Goal: Task Accomplishment & Management: Manage account settings

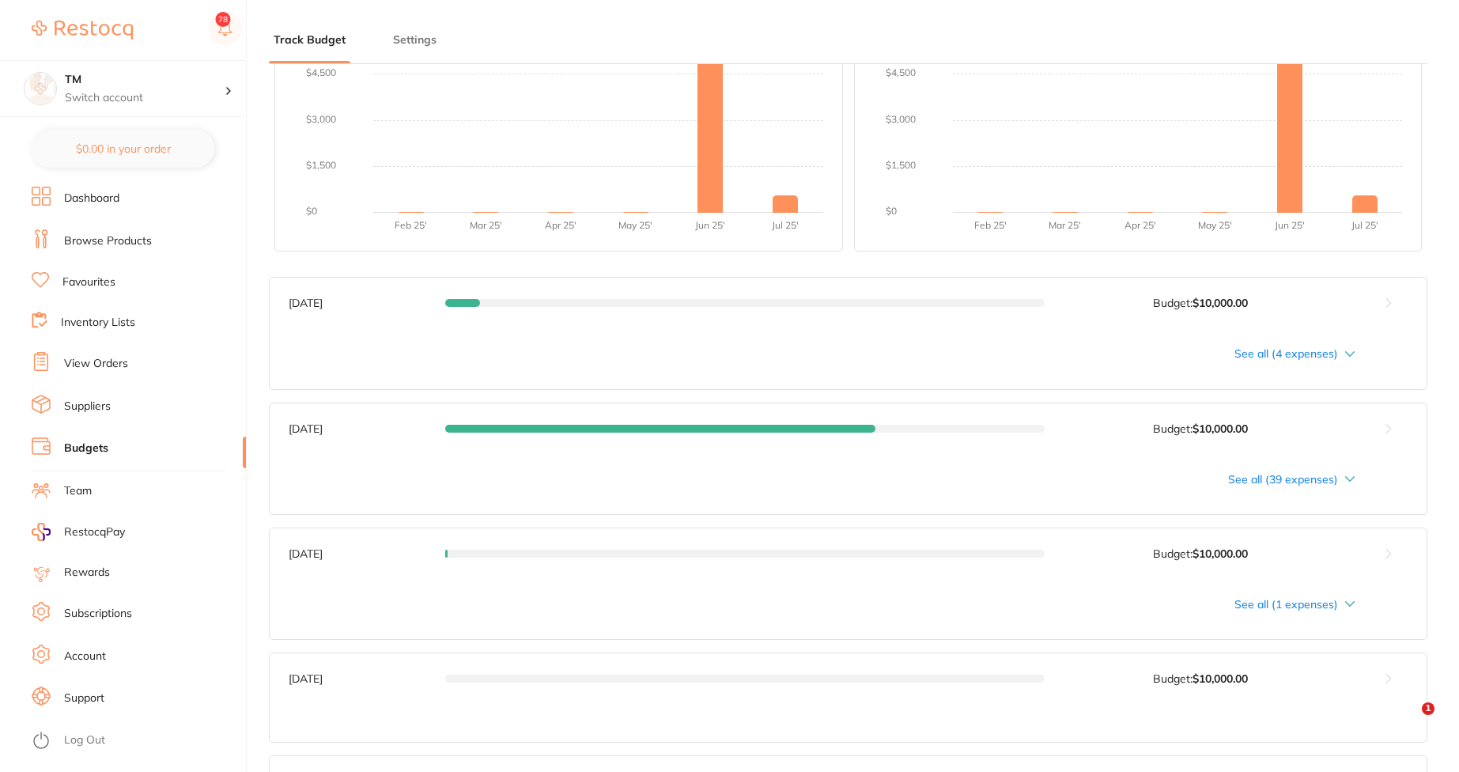
scroll to position [854, 0]
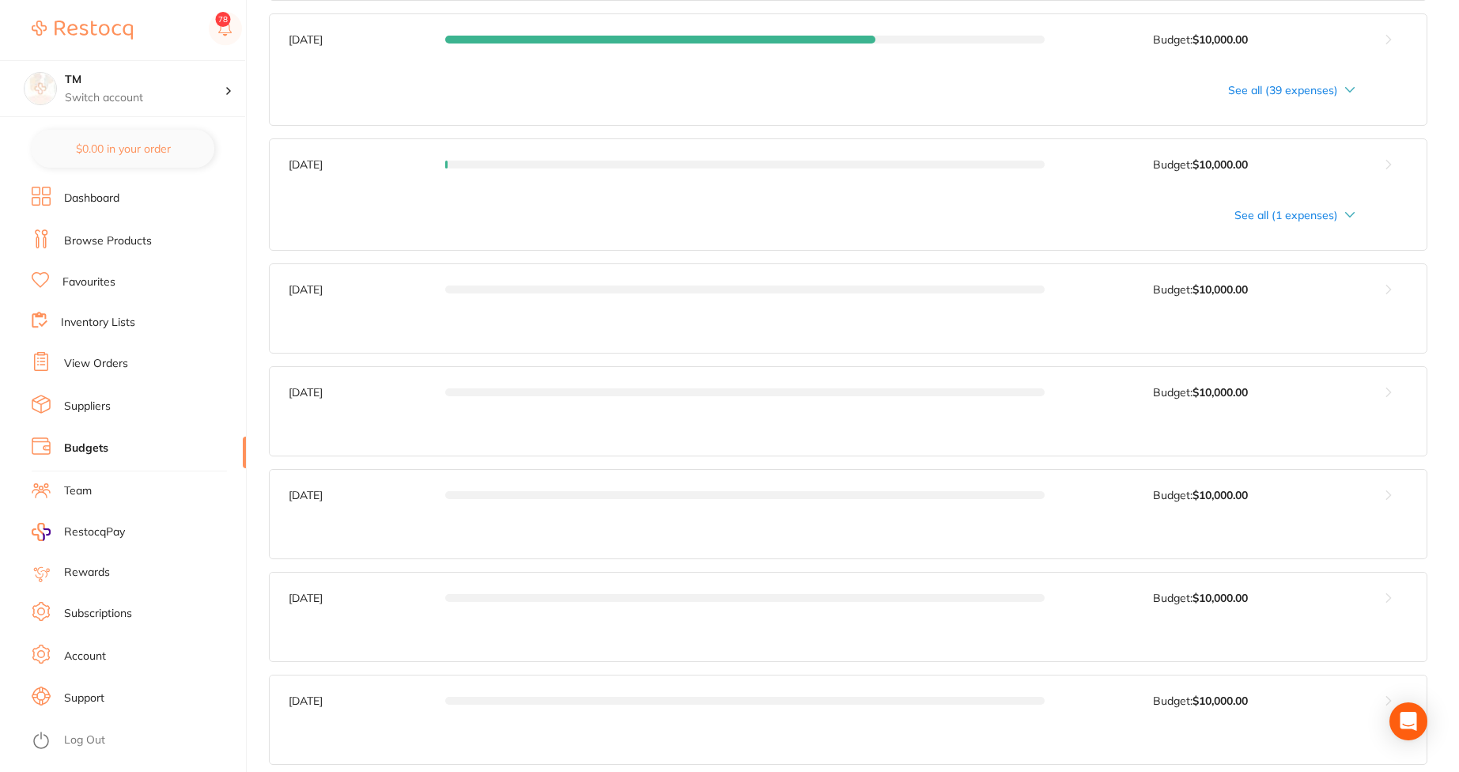
click at [1326, 217] on div "See all (1 expenses)" at bounding box center [822, 215] width 1067 height 13
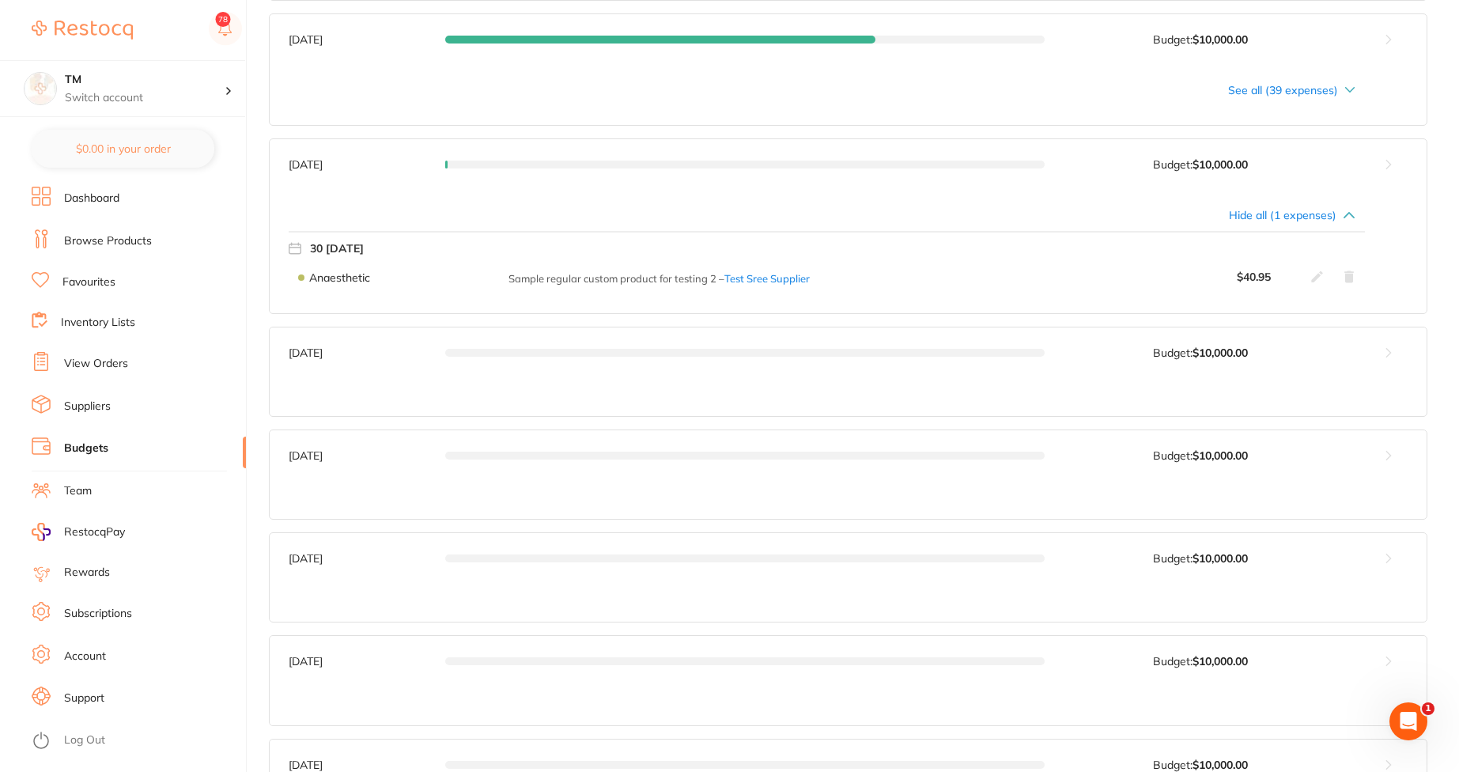
scroll to position [0, 0]
click at [1392, 158] on button at bounding box center [1389, 164] width 76 height 51
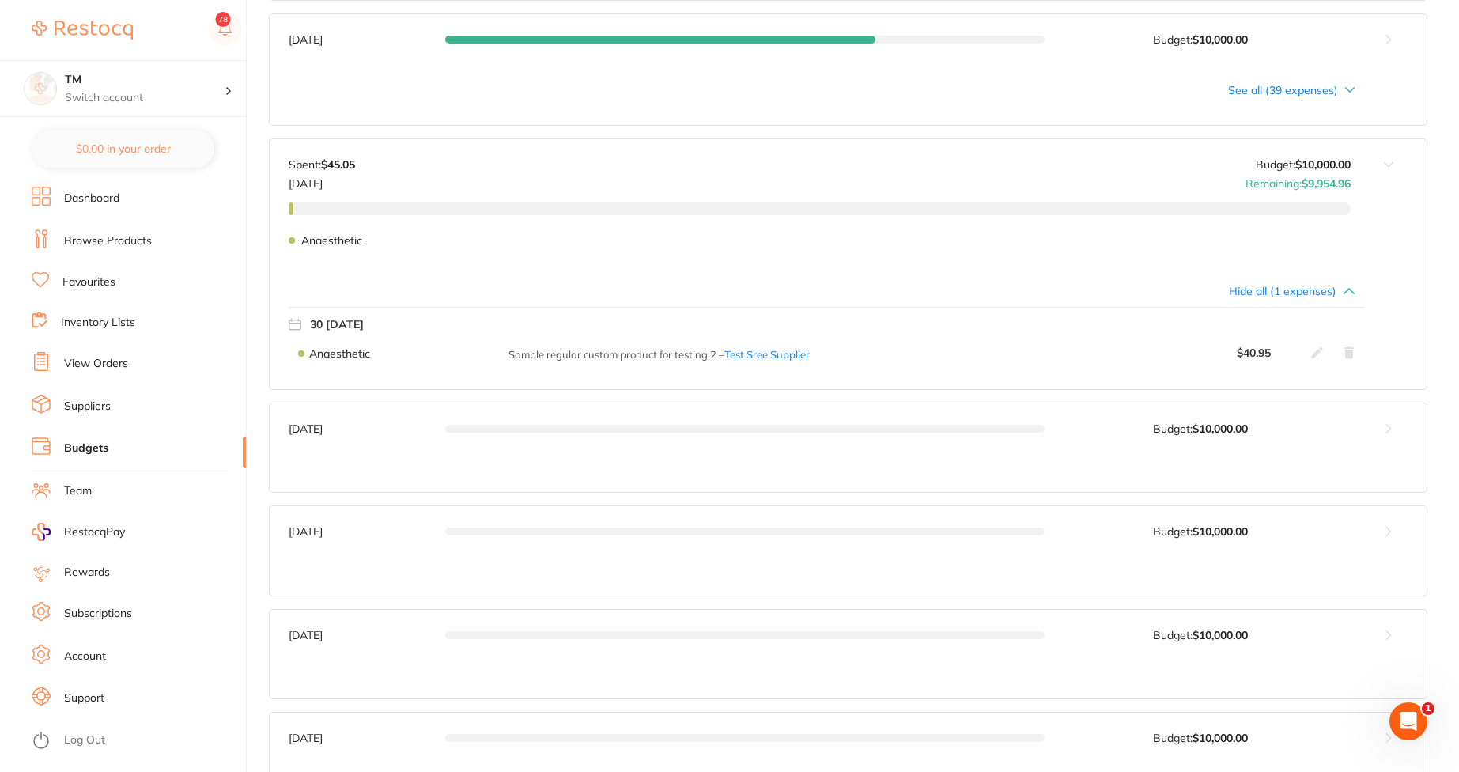
click at [1347, 354] on icon at bounding box center [1348, 353] width 9 height 12
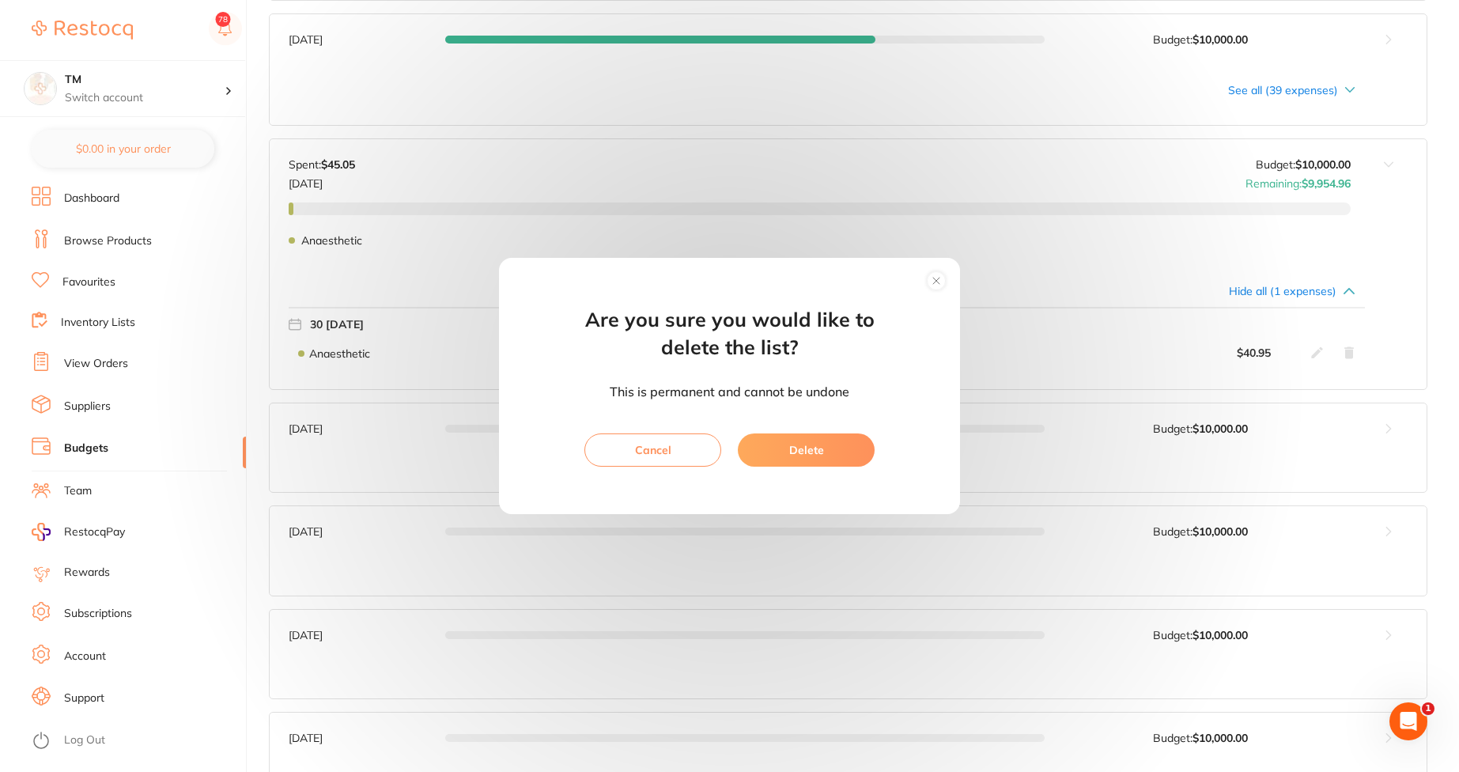
click at [940, 280] on circle at bounding box center [937, 280] width 18 height 18
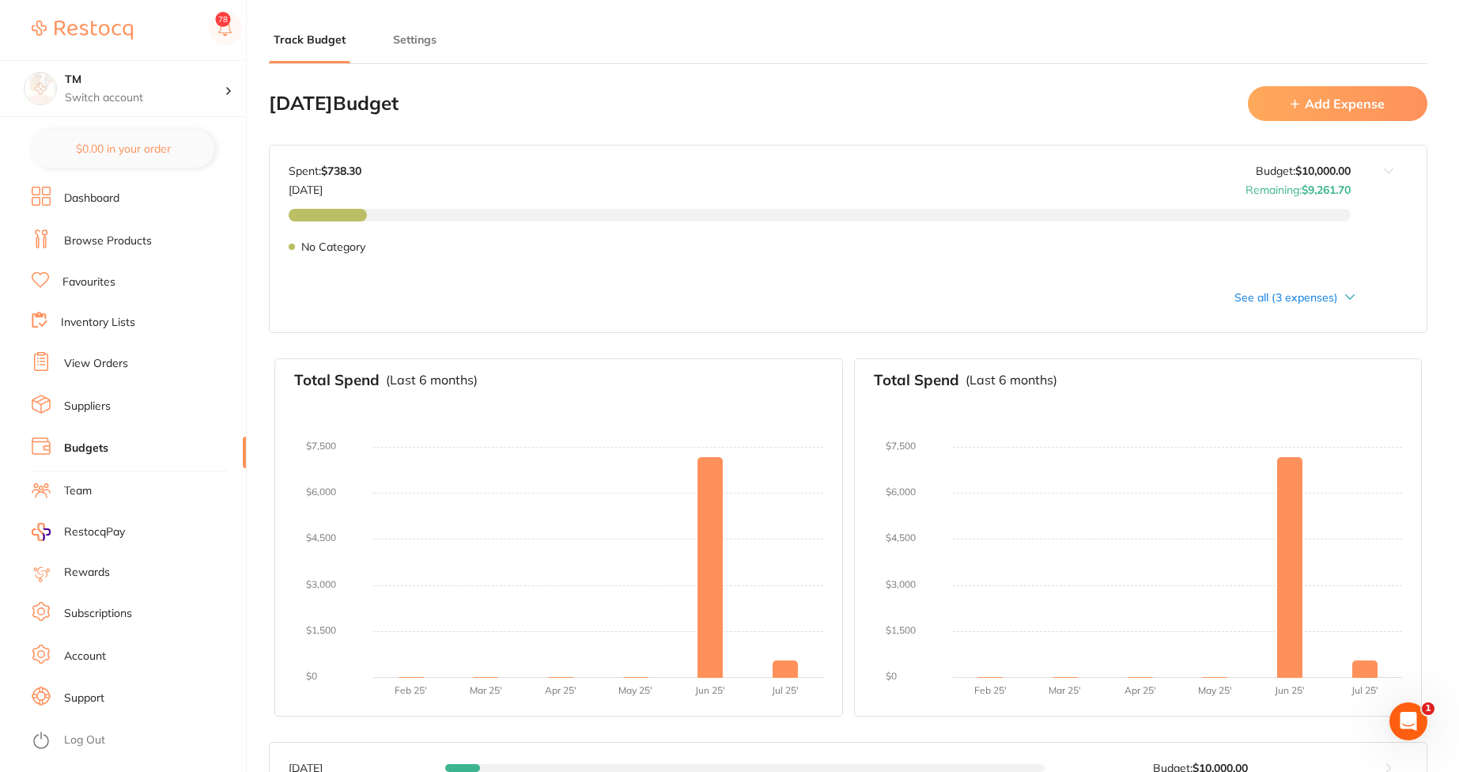
click at [1290, 83] on div "August 2025 Budget Add Expense" at bounding box center [848, 103] width 1159 height 53
click at [1285, 103] on button "Add Expense" at bounding box center [1338, 103] width 180 height 34
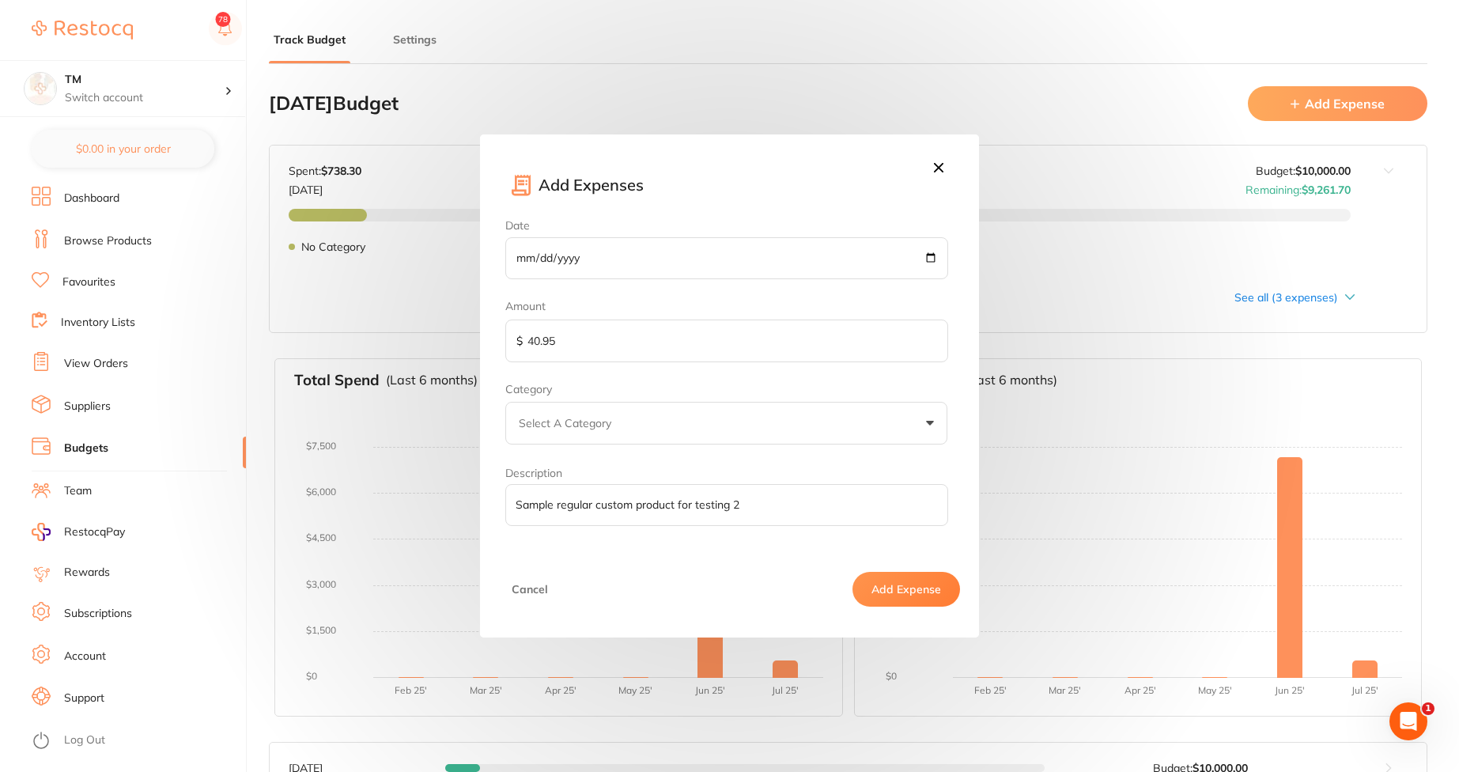
click at [932, 258] on input "2025-05-30" at bounding box center [726, 258] width 442 height 43
type input "[DATE]"
click at [617, 346] on input "40.95" at bounding box center [726, 341] width 442 height 43
drag, startPoint x: 617, startPoint y: 346, endPoint x: 467, endPoint y: 327, distance: 151.4
click at [467, 327] on div "Add Expenses Date 2025-05-24 Amount $ 40.95 Category Select A Category Custom D…" at bounding box center [729, 386] width 1459 height 772
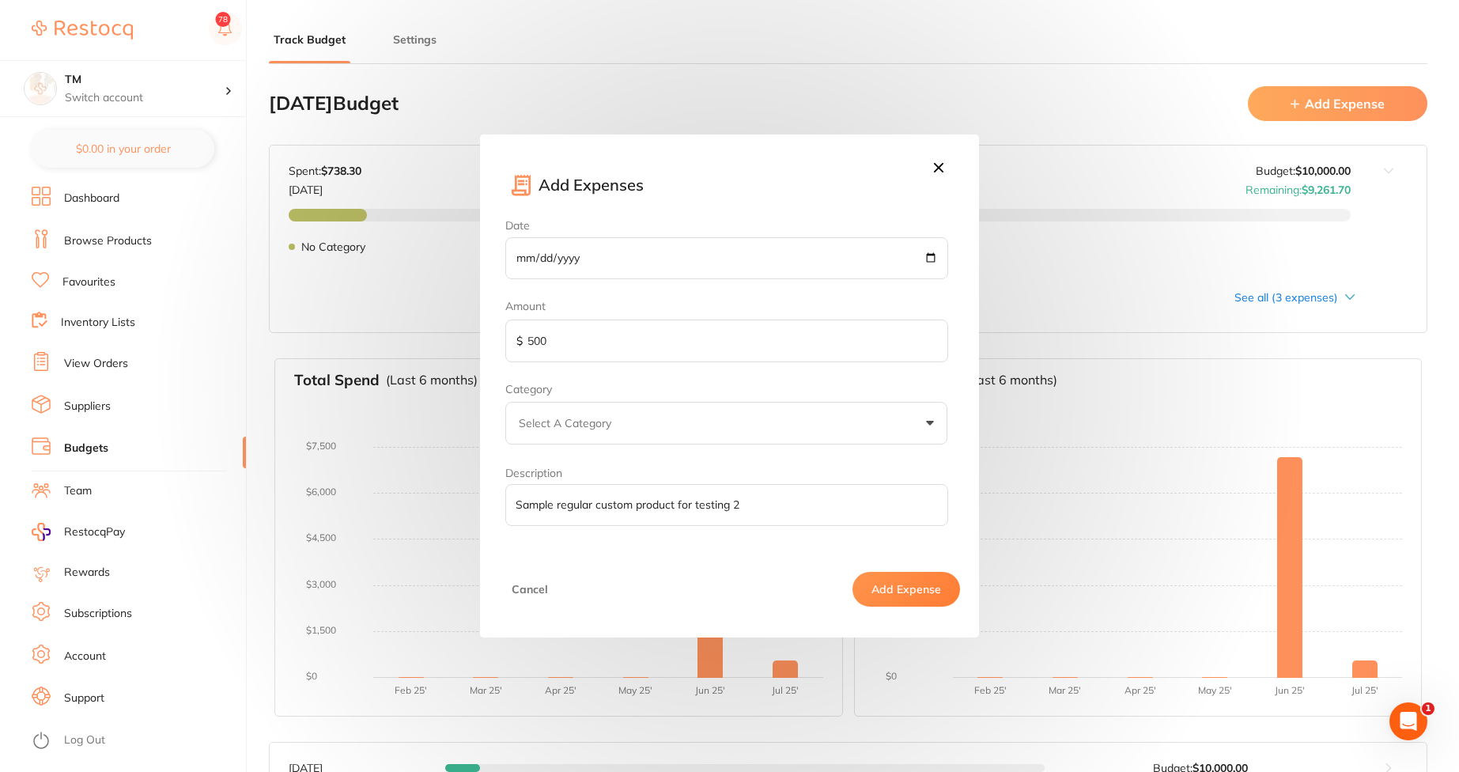
type input "500"
click at [526, 400] on div "Category Select A Category Custom" at bounding box center [726, 414] width 442 height 62
click at [547, 429] on p "Select A Category" at bounding box center [568, 423] width 99 height 16
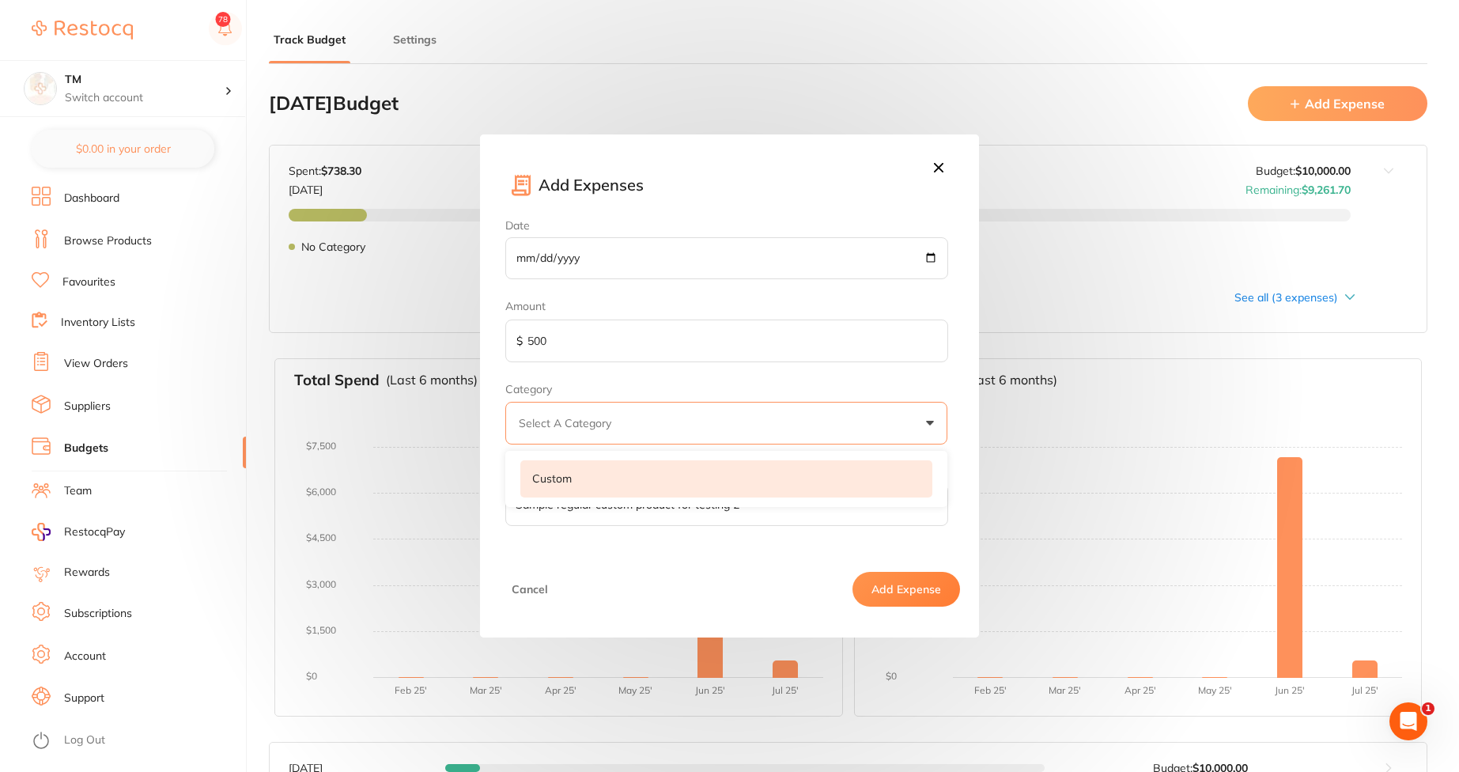
click at [557, 488] on li "Custom" at bounding box center [726, 479] width 412 height 38
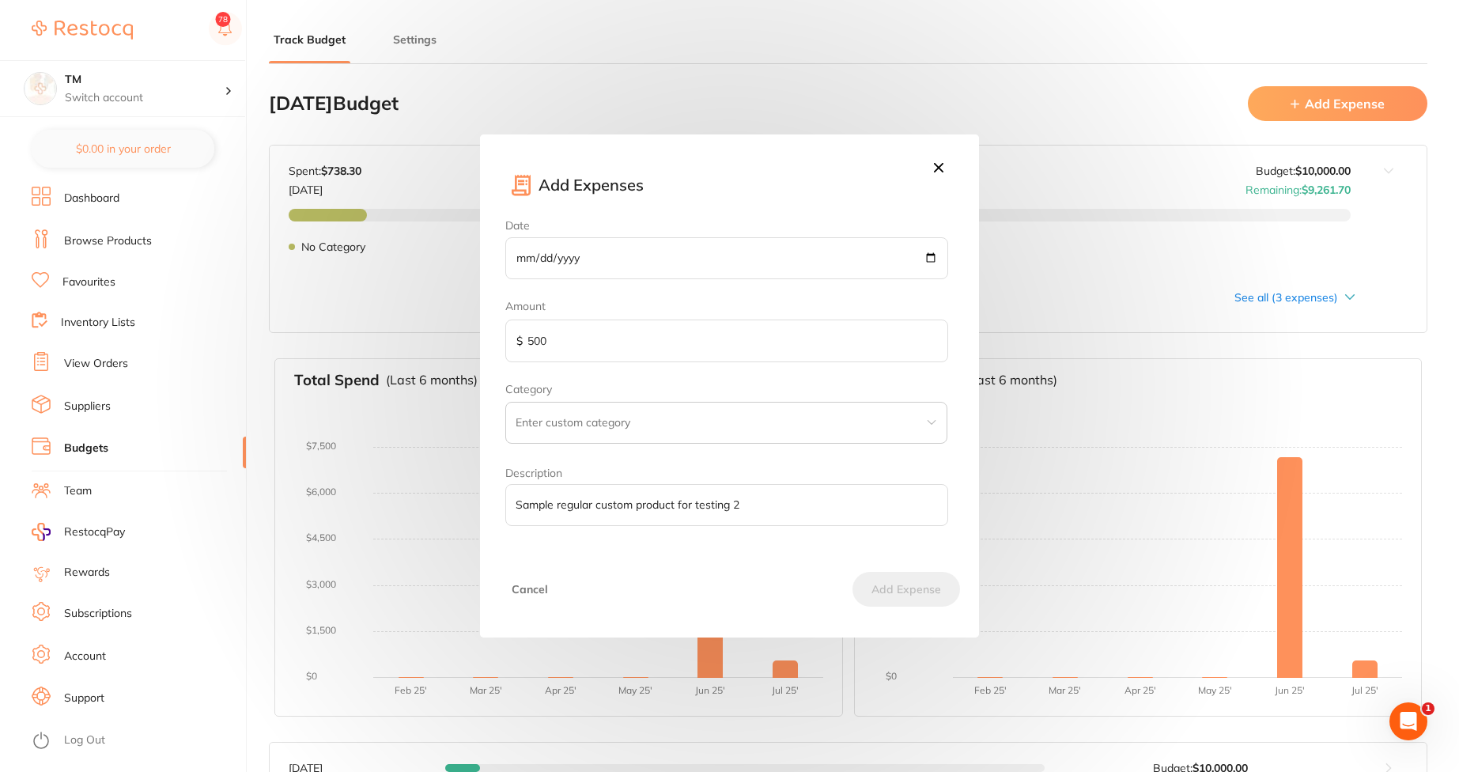
click at [594, 425] on input "text" at bounding box center [726, 423] width 442 height 43
type input "Shipping"
drag, startPoint x: 811, startPoint y: 507, endPoint x: 339, endPoint y: 448, distance: 475.9
click at [339, 448] on div "Add Expenses Date 2025-05-24 Amount $ 500 Category Shipping Description Sample …" at bounding box center [729, 386] width 1459 height 772
type input "ship"
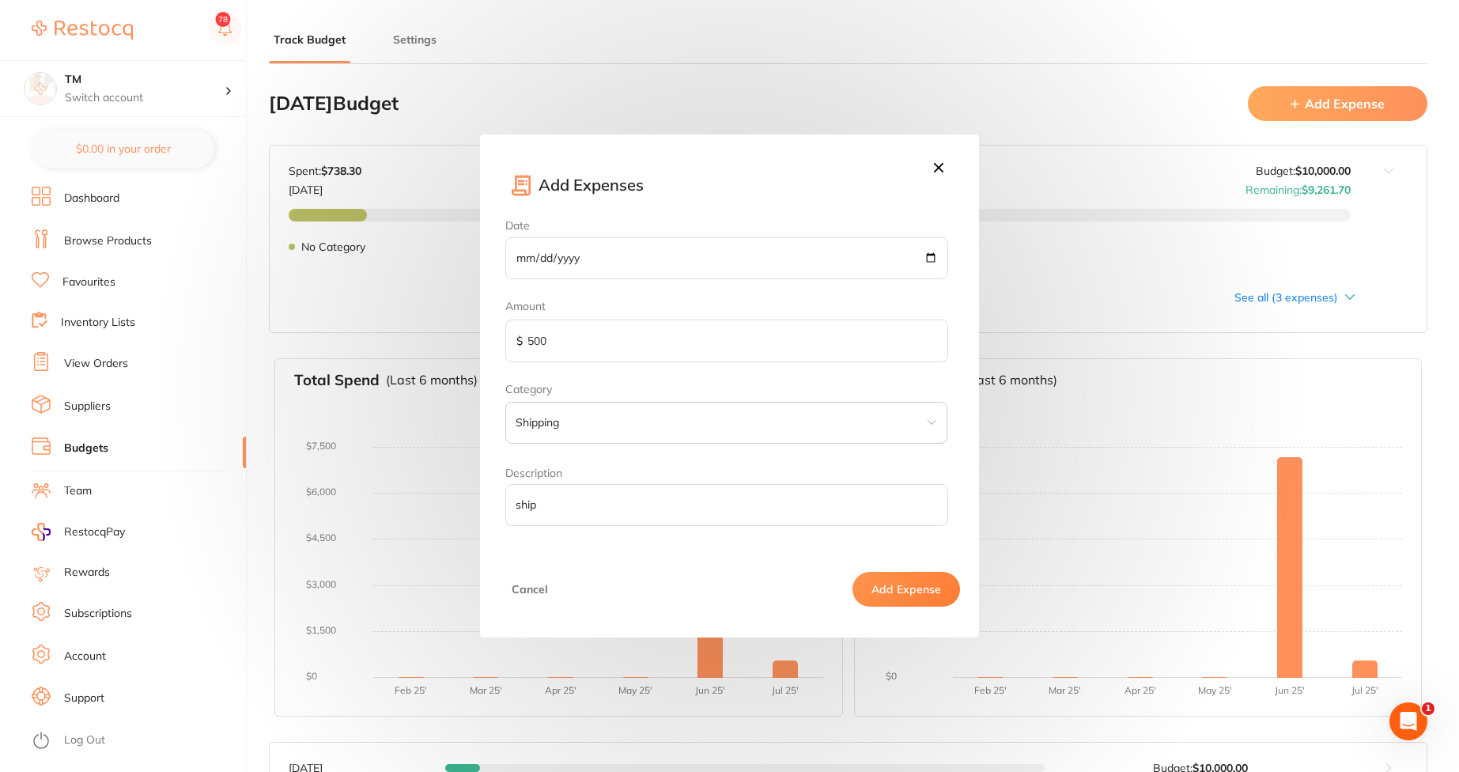
click at [919, 599] on button "Add Expense" at bounding box center [907, 589] width 108 height 35
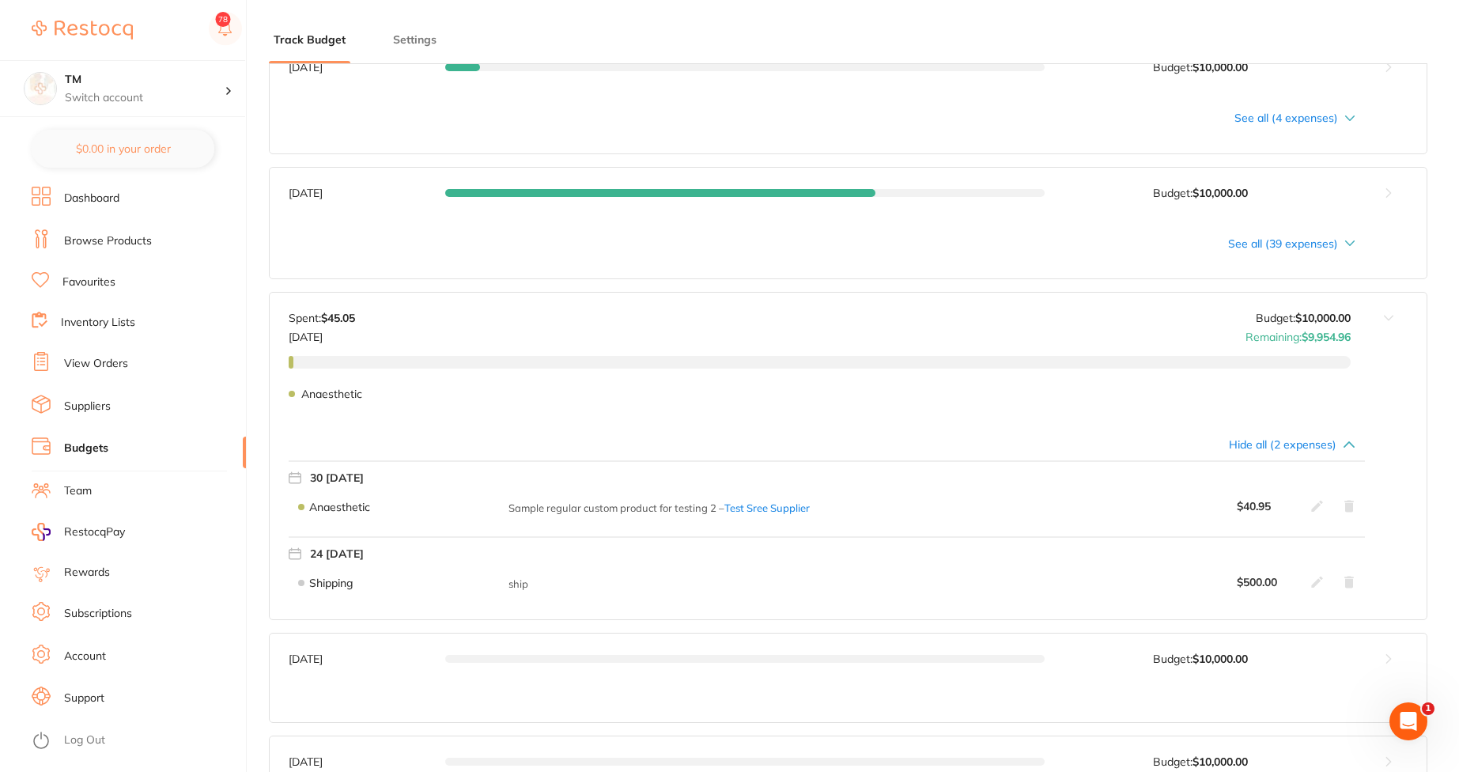
scroll to position [759, 0]
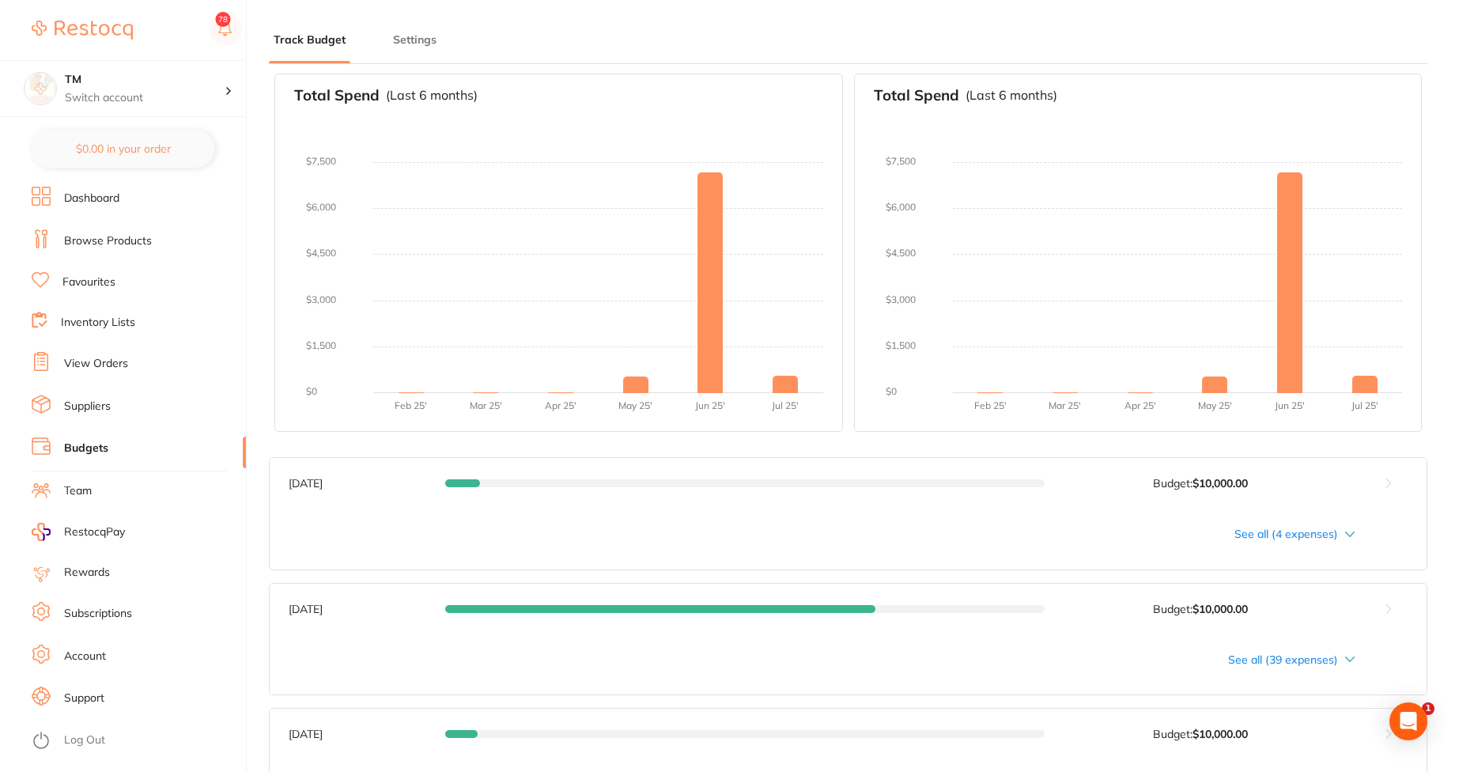
scroll to position [664, 0]
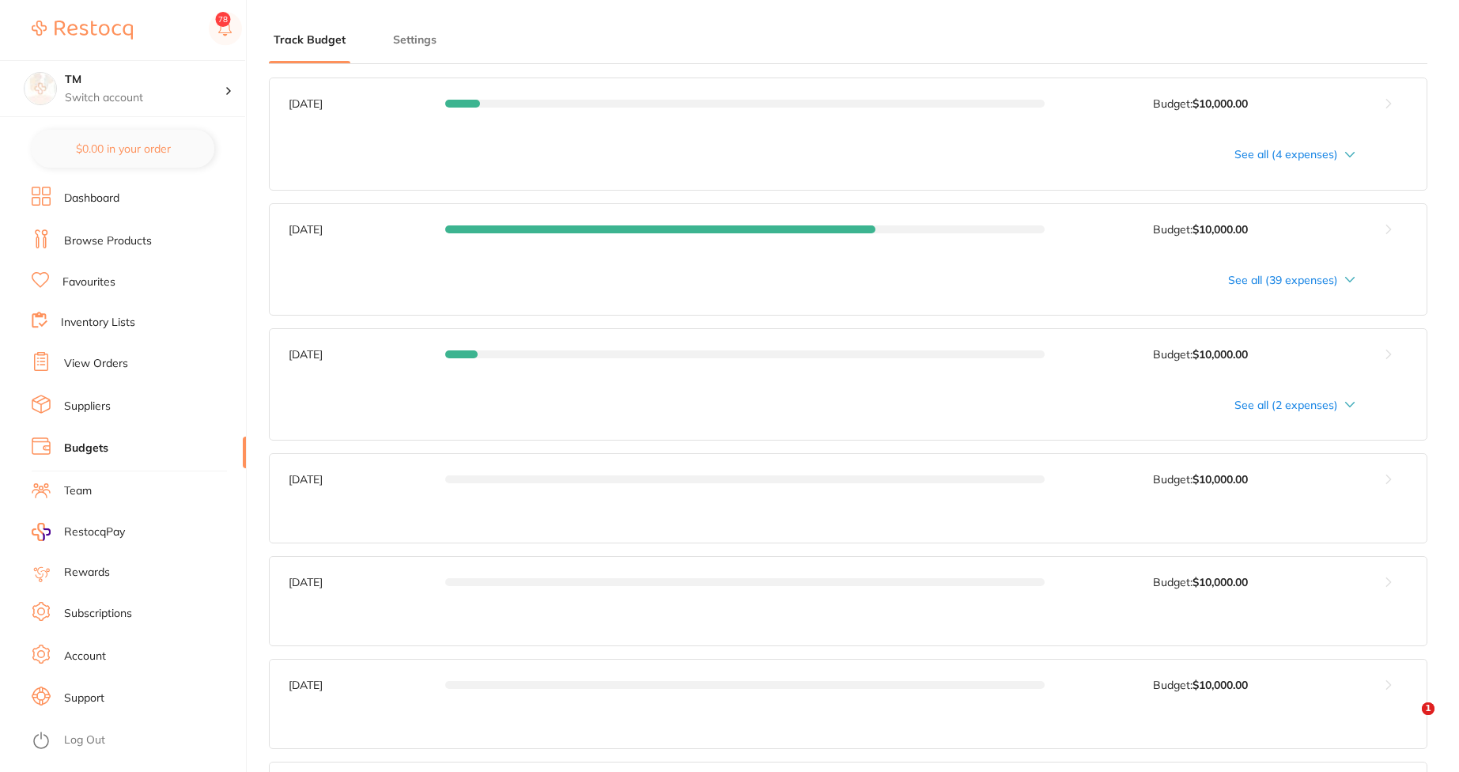
click at [1283, 407] on div "See all (2 expenses)" at bounding box center [822, 405] width 1067 height 13
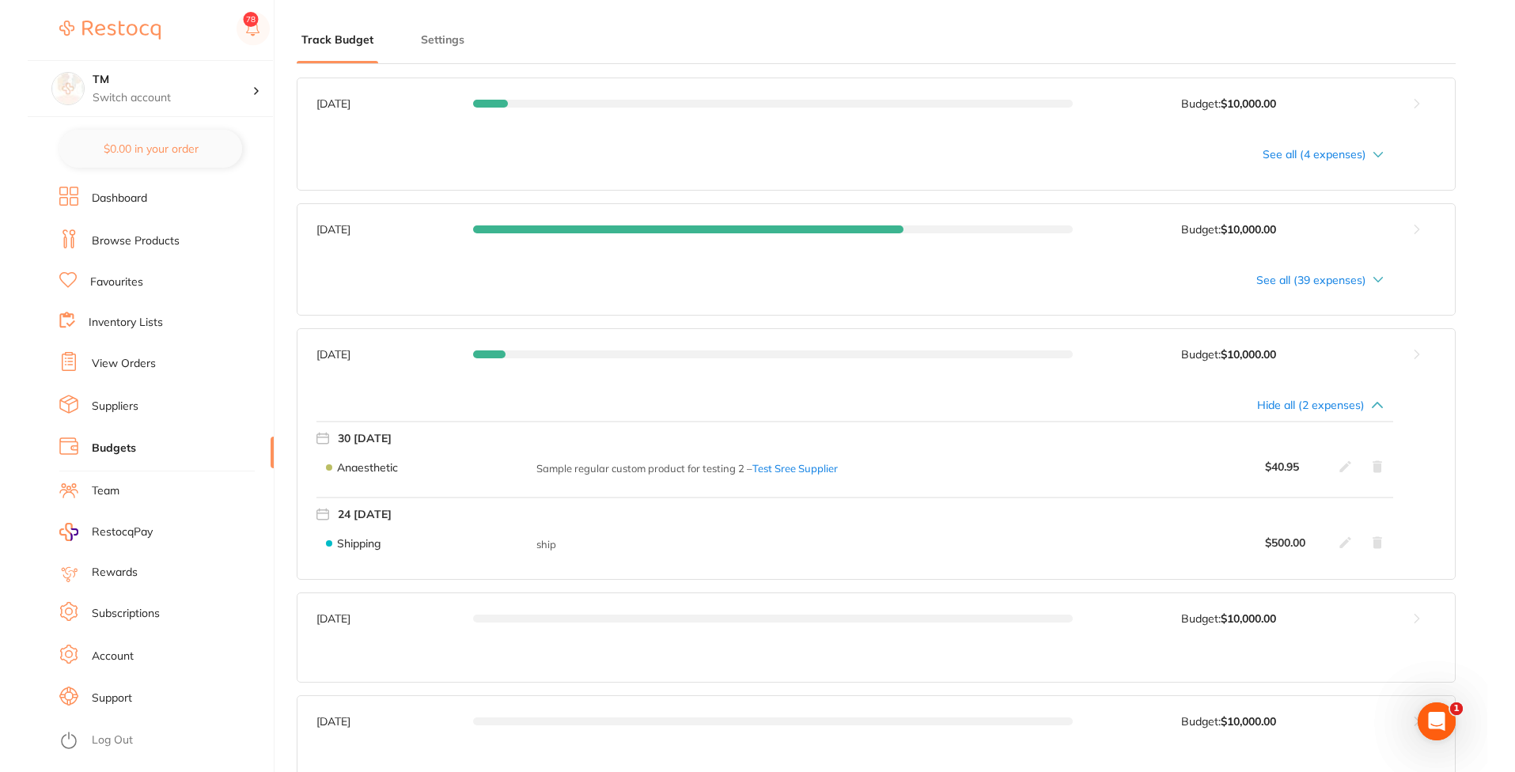
scroll to position [0, 0]
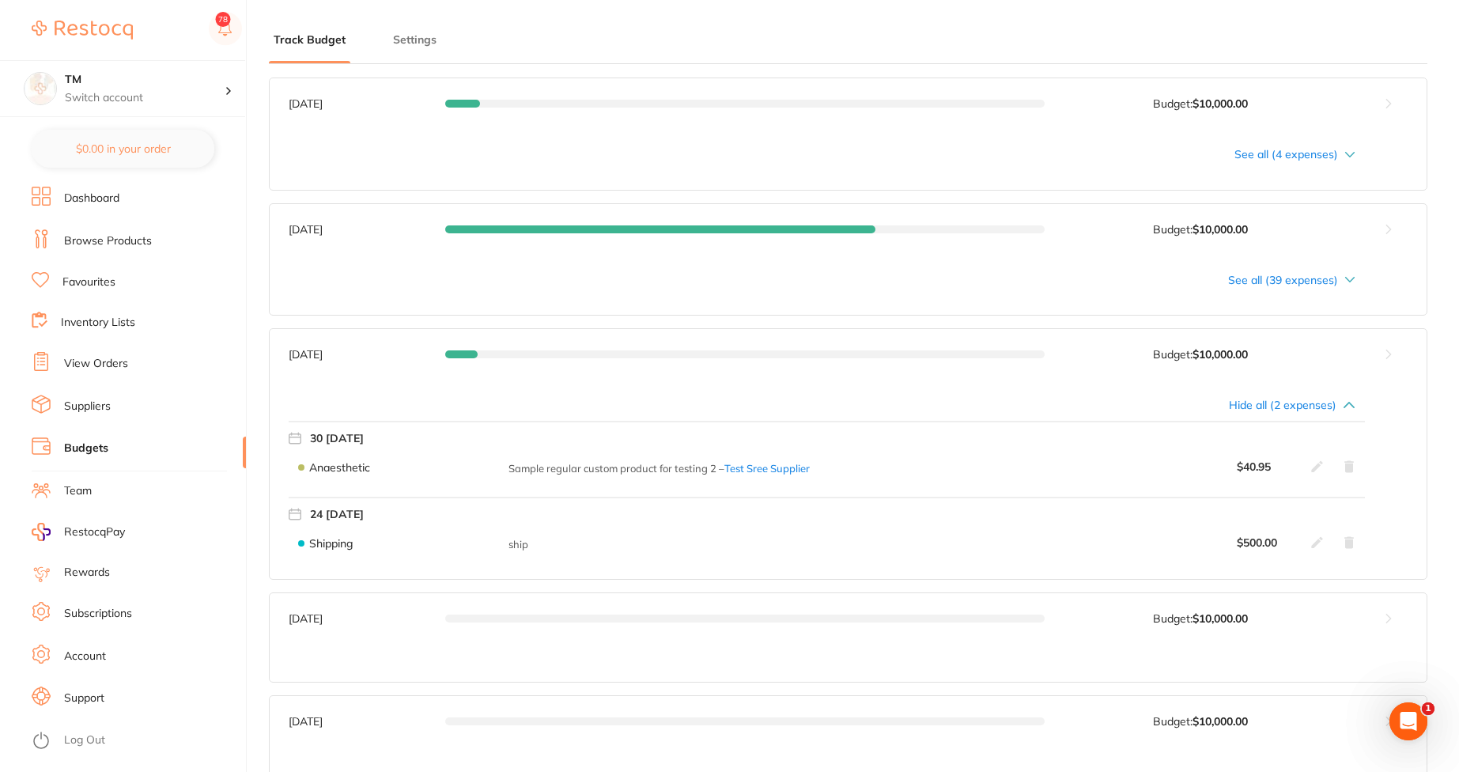
click at [1390, 349] on button at bounding box center [1389, 354] width 76 height 51
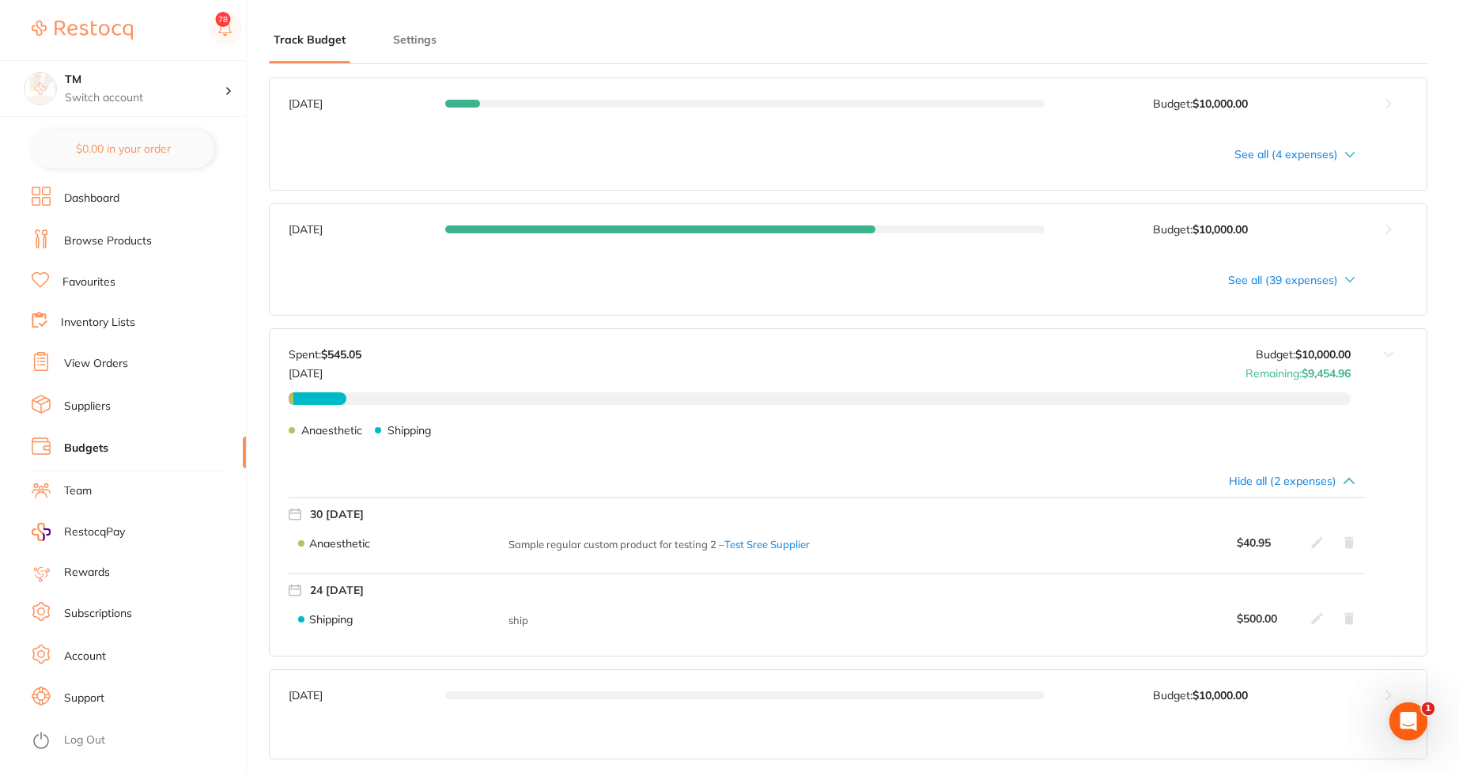
click at [1318, 619] on icon at bounding box center [1317, 619] width 12 height 12
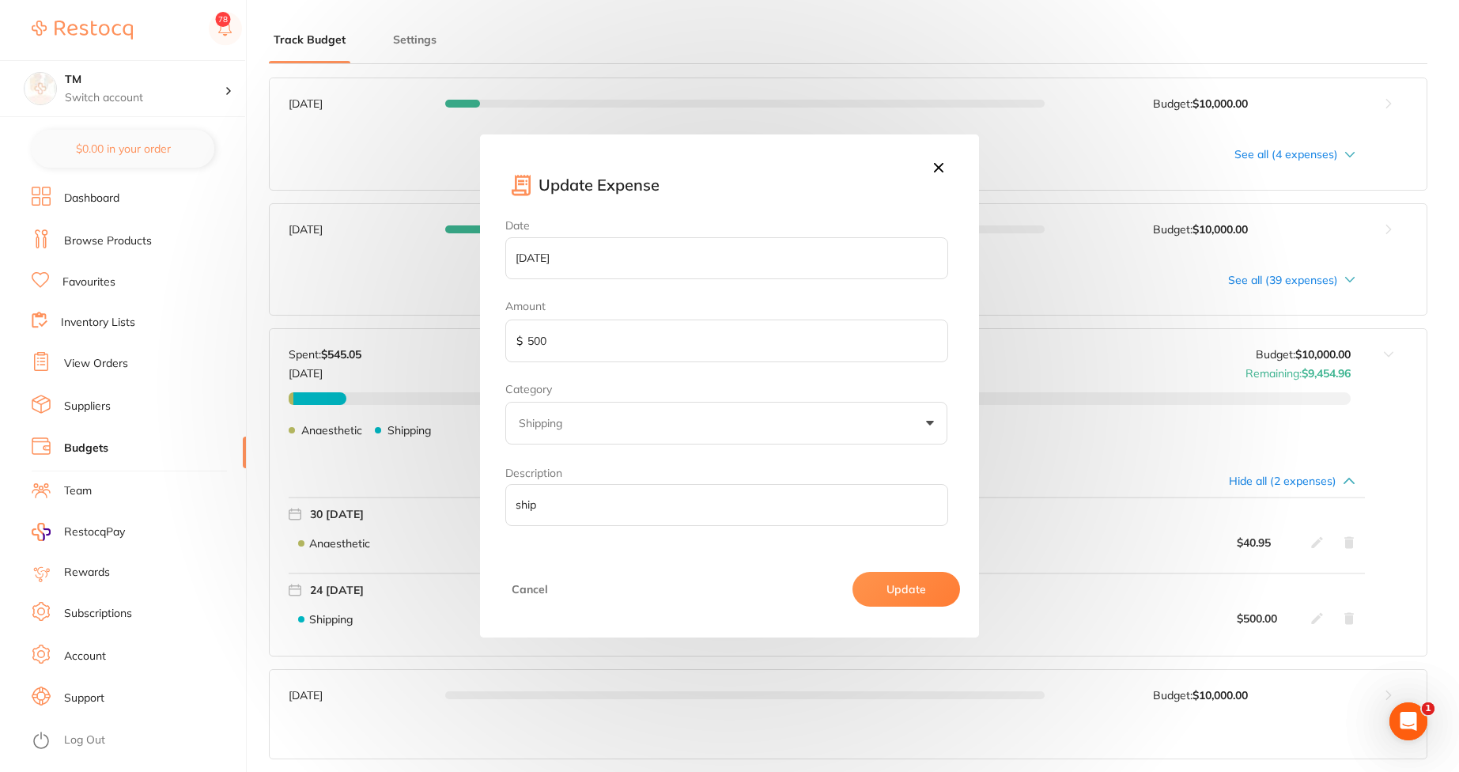
click at [534, 341] on input "500" at bounding box center [726, 341] width 442 height 43
type input "600"
click at [926, 592] on button "Update" at bounding box center [907, 589] width 108 height 35
